Goal: Task Accomplishment & Management: Manage account settings

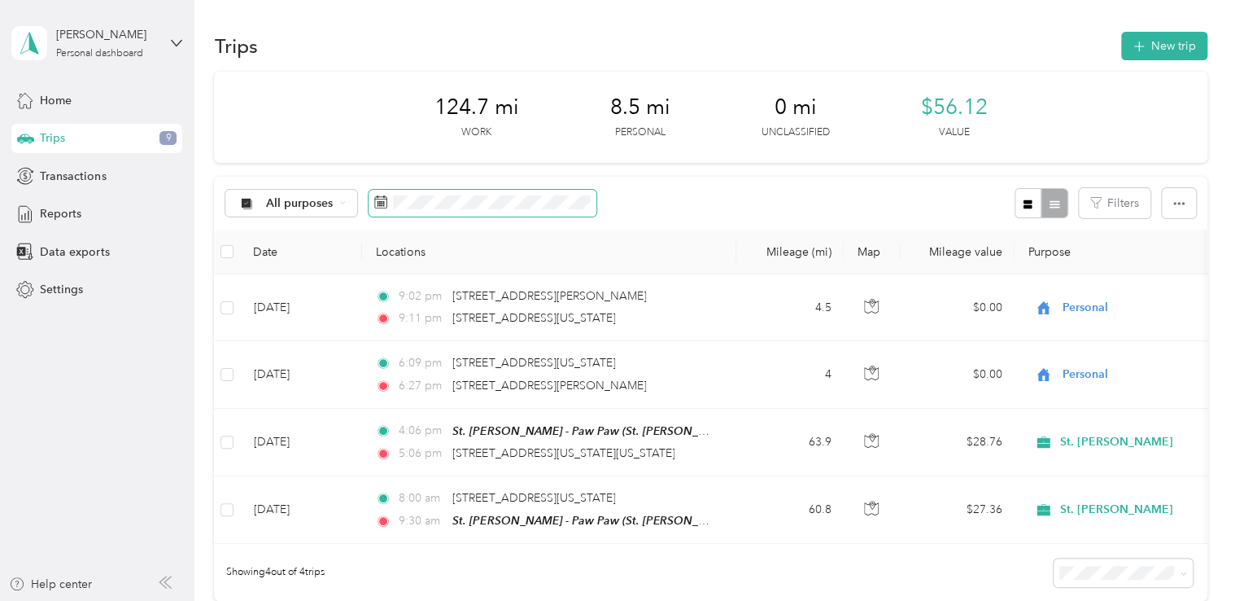
click at [456, 210] on span at bounding box center [483, 204] width 228 height 28
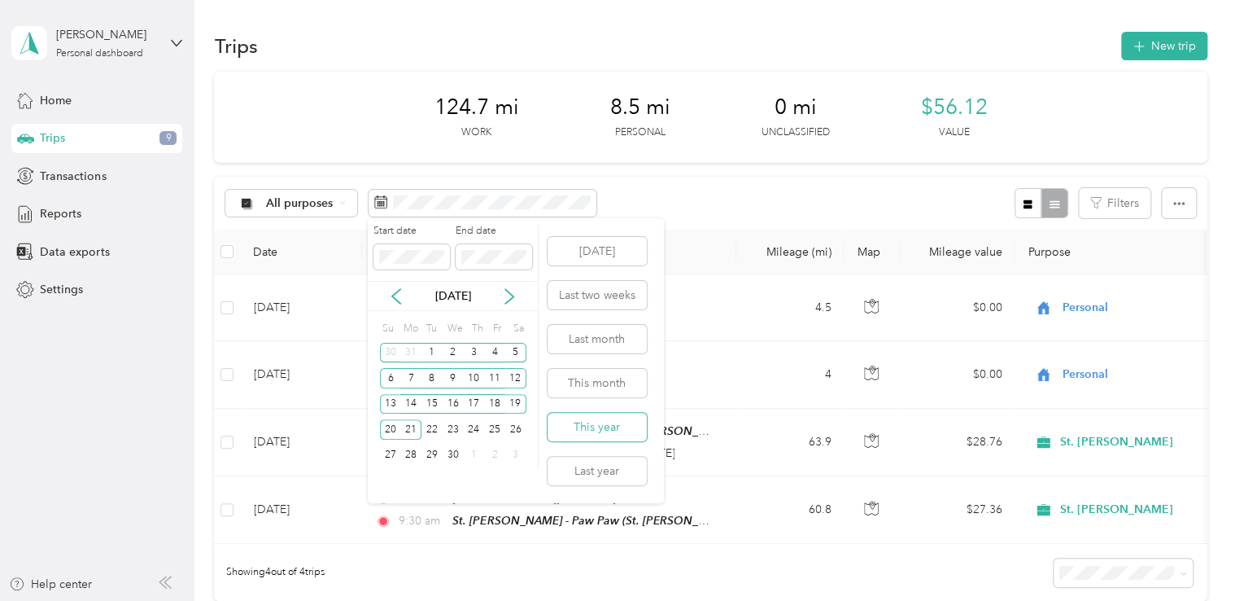
click at [596, 417] on button "This year" at bounding box center [597, 427] width 99 height 28
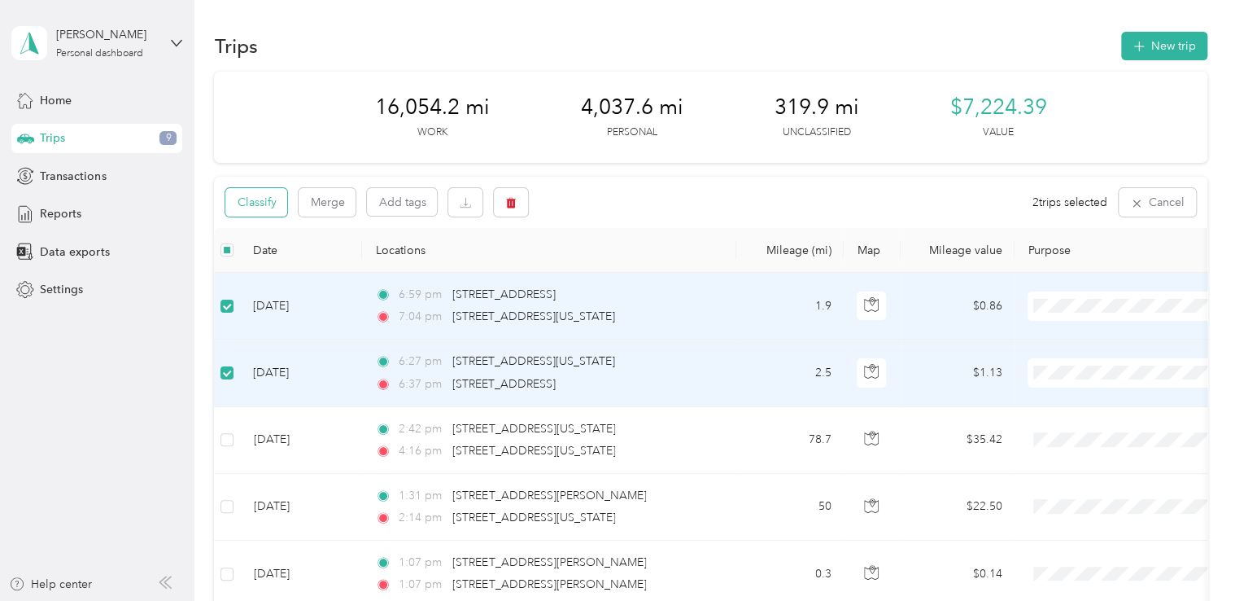
click at [256, 210] on button "Classify" at bounding box center [256, 202] width 62 height 28
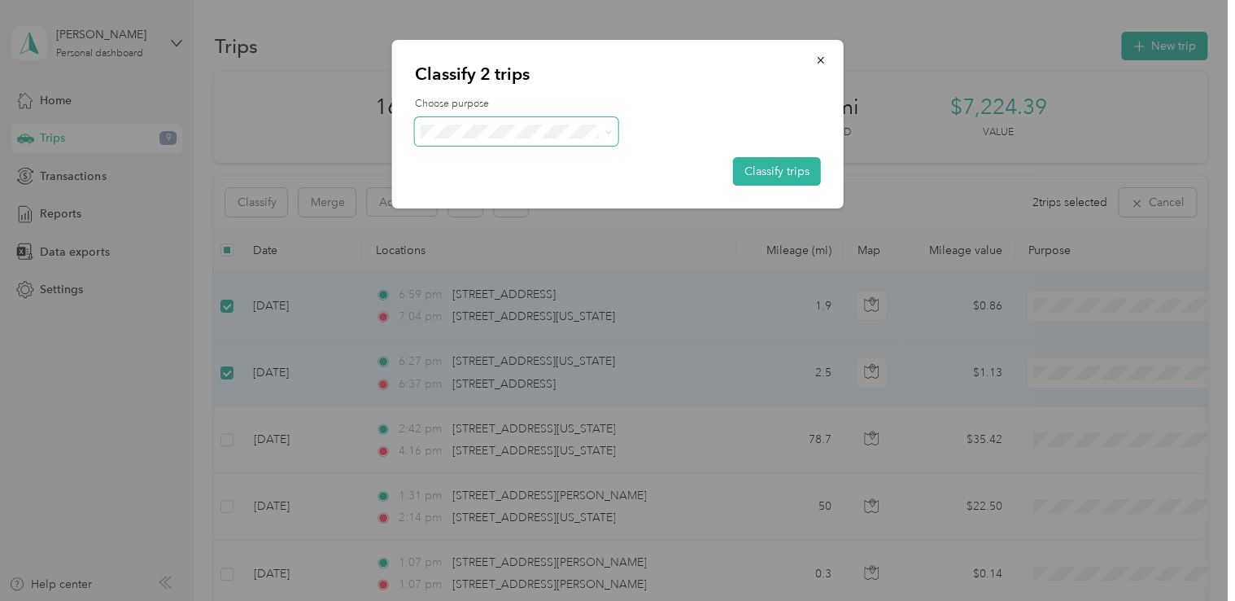
click at [606, 137] on span at bounding box center [608, 131] width 7 height 14
click at [609, 132] on icon at bounding box center [608, 132] width 7 height 7
click at [478, 187] on span "Personal" at bounding box center [530, 189] width 151 height 17
click at [772, 168] on button "Classify trips" at bounding box center [777, 171] width 88 height 28
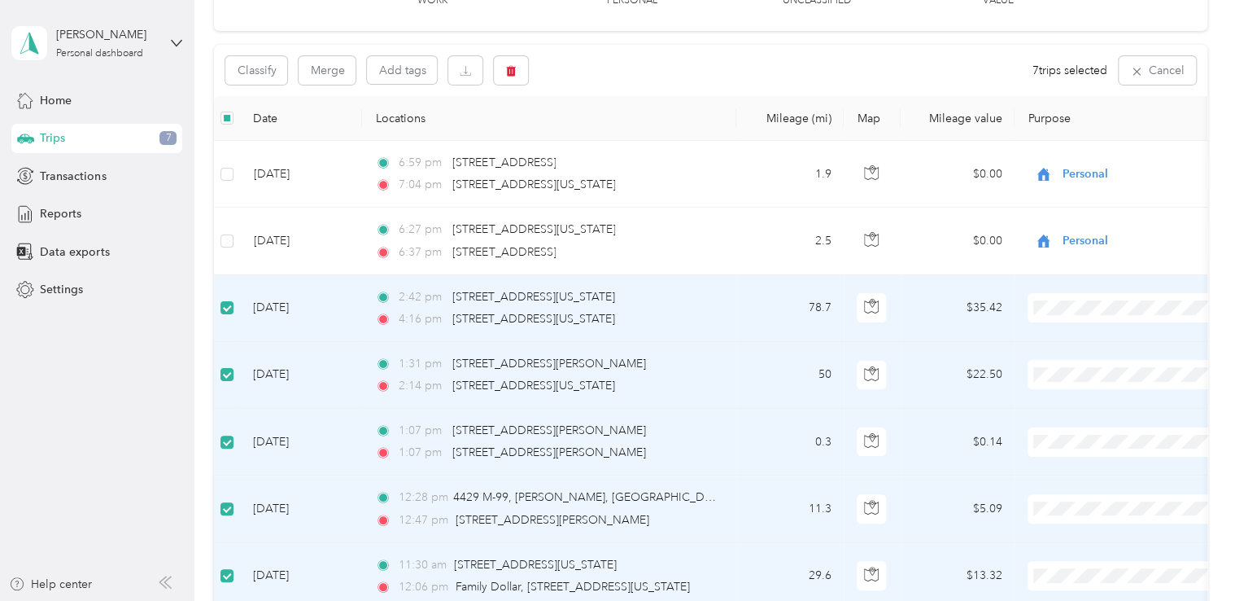
scroll to position [131, 0]
click at [254, 71] on button "Classify" at bounding box center [256, 71] width 62 height 28
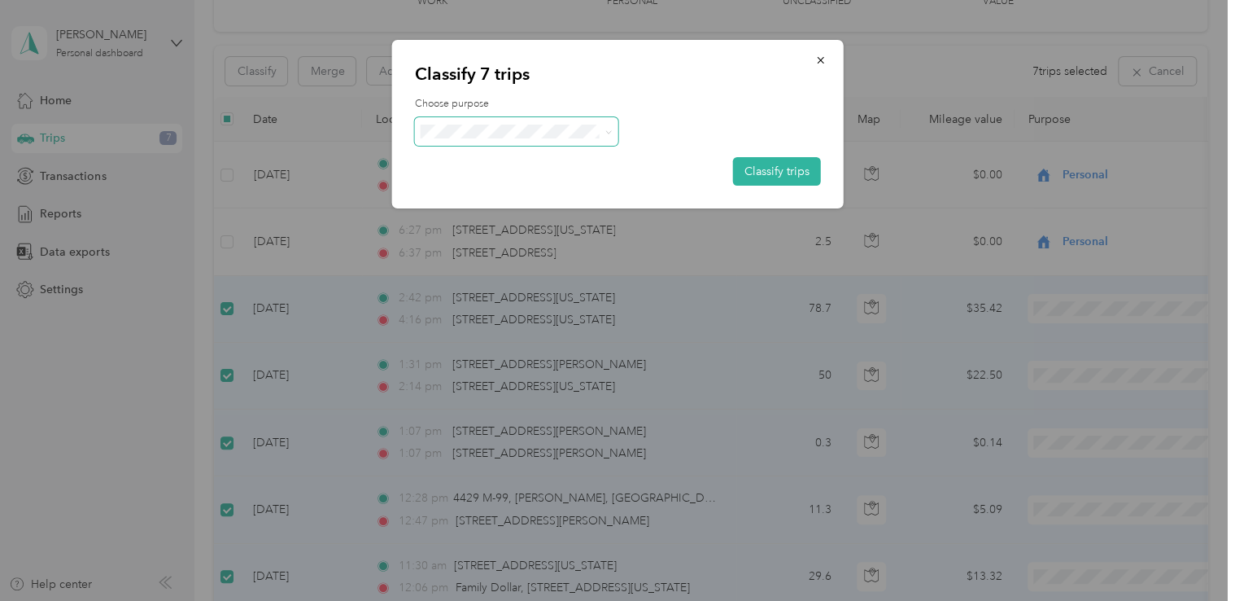
click at [606, 132] on icon at bounding box center [607, 131] width 5 height 3
click at [531, 162] on span "St. [PERSON_NAME]" at bounding box center [530, 154] width 151 height 17
click at [791, 169] on button "Classify trips" at bounding box center [777, 171] width 88 height 28
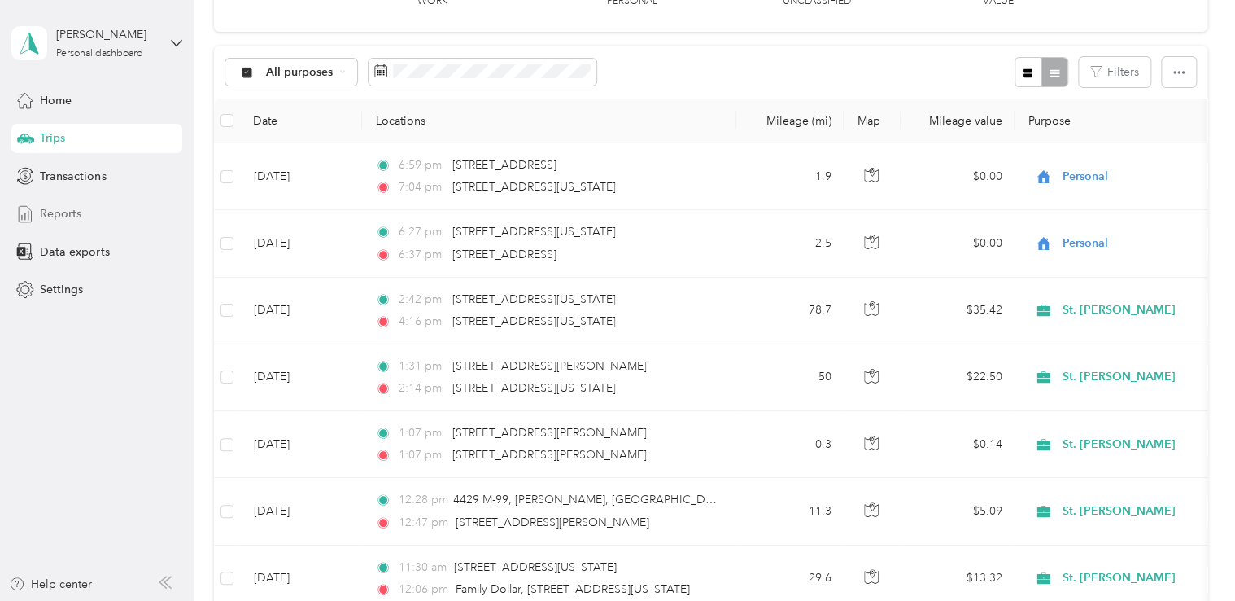
click at [64, 212] on span "Reports" at bounding box center [60, 213] width 41 height 17
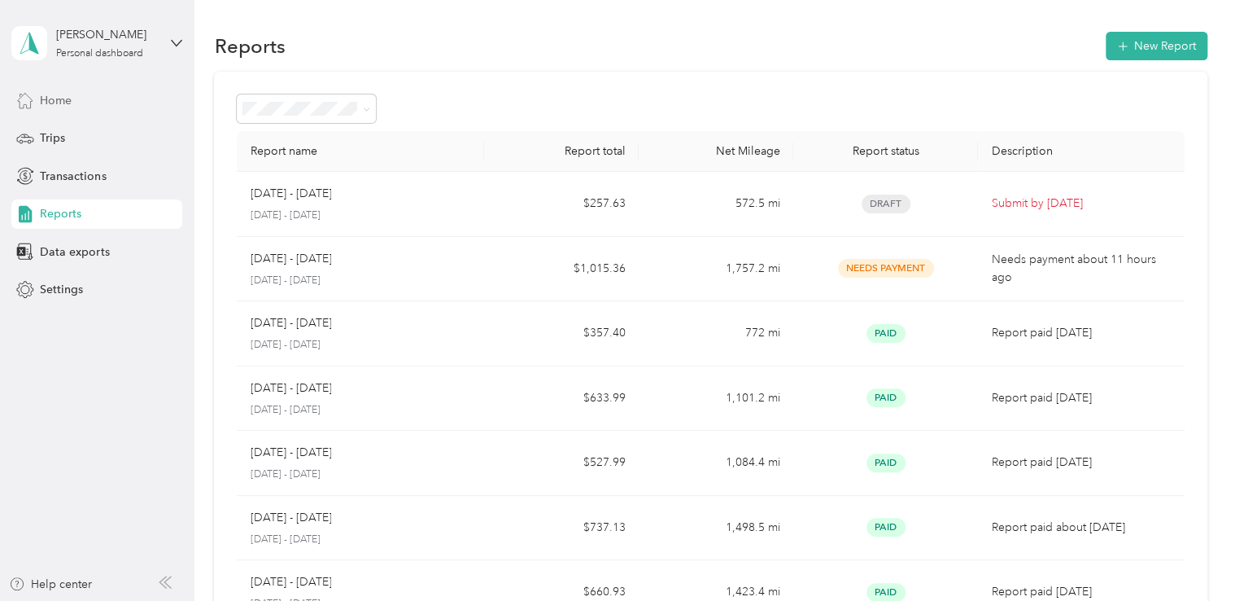
click at [60, 94] on span "Home" at bounding box center [56, 100] width 32 height 17
